Goal: Information Seeking & Learning: Find specific fact

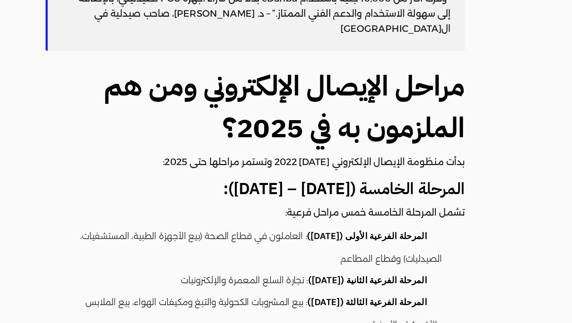
scroll to position [1177, 0]
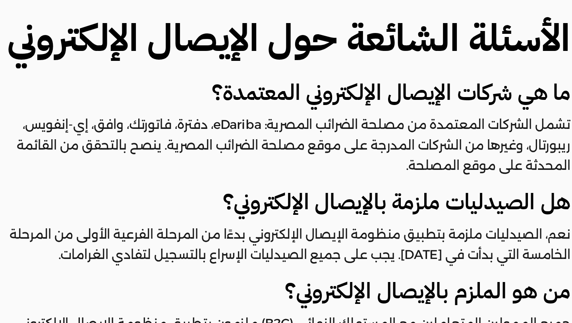
scroll to position [2445, 0]
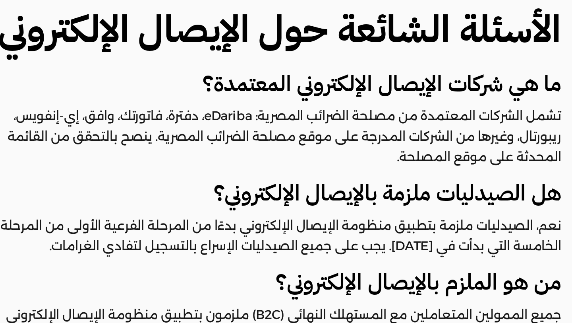
click at [226, 114] on p "نعم، الصيدليات ملزمة بتطبيق منظومة الإيصال الإلكتروني بدءًا من المرحلة الفرعية …" at bounding box center [206, 124] width 288 height 21
click at [335, 114] on p "نعم، الصيدليات ملزمة بتطبيق منظومة الإيصال الإلكتروني بدءًا من المرحلة الفرعية …" at bounding box center [206, 124] width 288 height 21
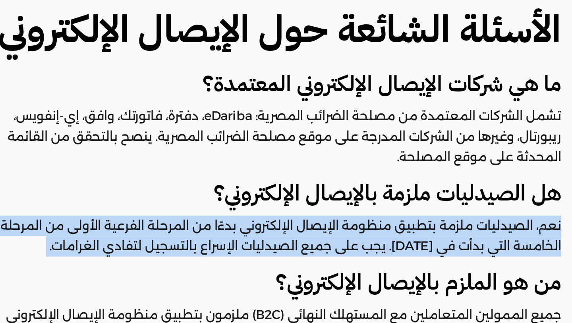
click at [335, 114] on p "نعم، الصيدليات ملزمة بتطبيق منظومة الإيصال الإلكتروني بدءًا من المرحلة الفرعية …" at bounding box center [206, 124] width 288 height 21
copy div "نعم، الصيدليات ملزمة بتطبيق منظومة الإيصال الإلكتروني بدءًا من المرحلة الفرعية …"
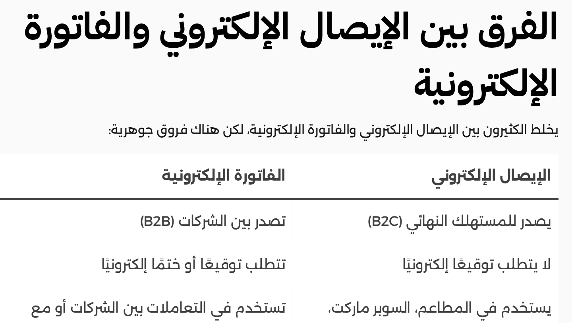
scroll to position [2228, 0]
